Goal: Find specific page/section: Find specific page/section

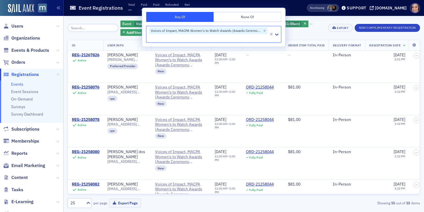
scroll to position [7, 0]
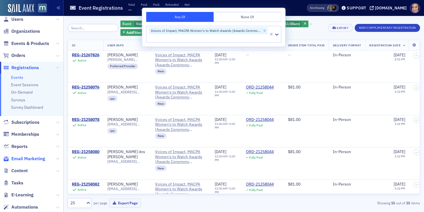
click at [26, 159] on span "Email Marketing" at bounding box center [28, 158] width 34 height 6
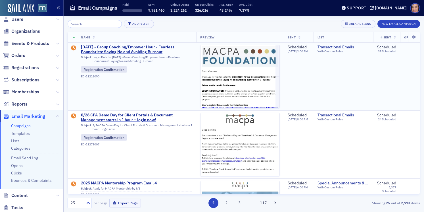
scroll to position [115, 0]
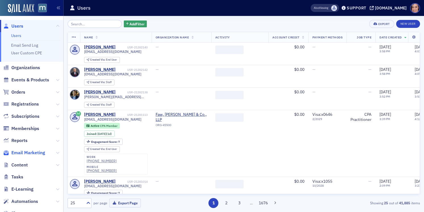
click at [32, 151] on span "Email Marketing" at bounding box center [28, 152] width 34 height 6
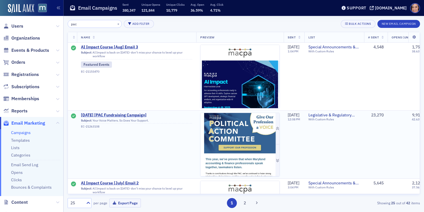
type input "pac"
click at [213, 151] on img at bounding box center [240, 211] width 79 height 197
